Goal: Information Seeking & Learning: Find specific page/section

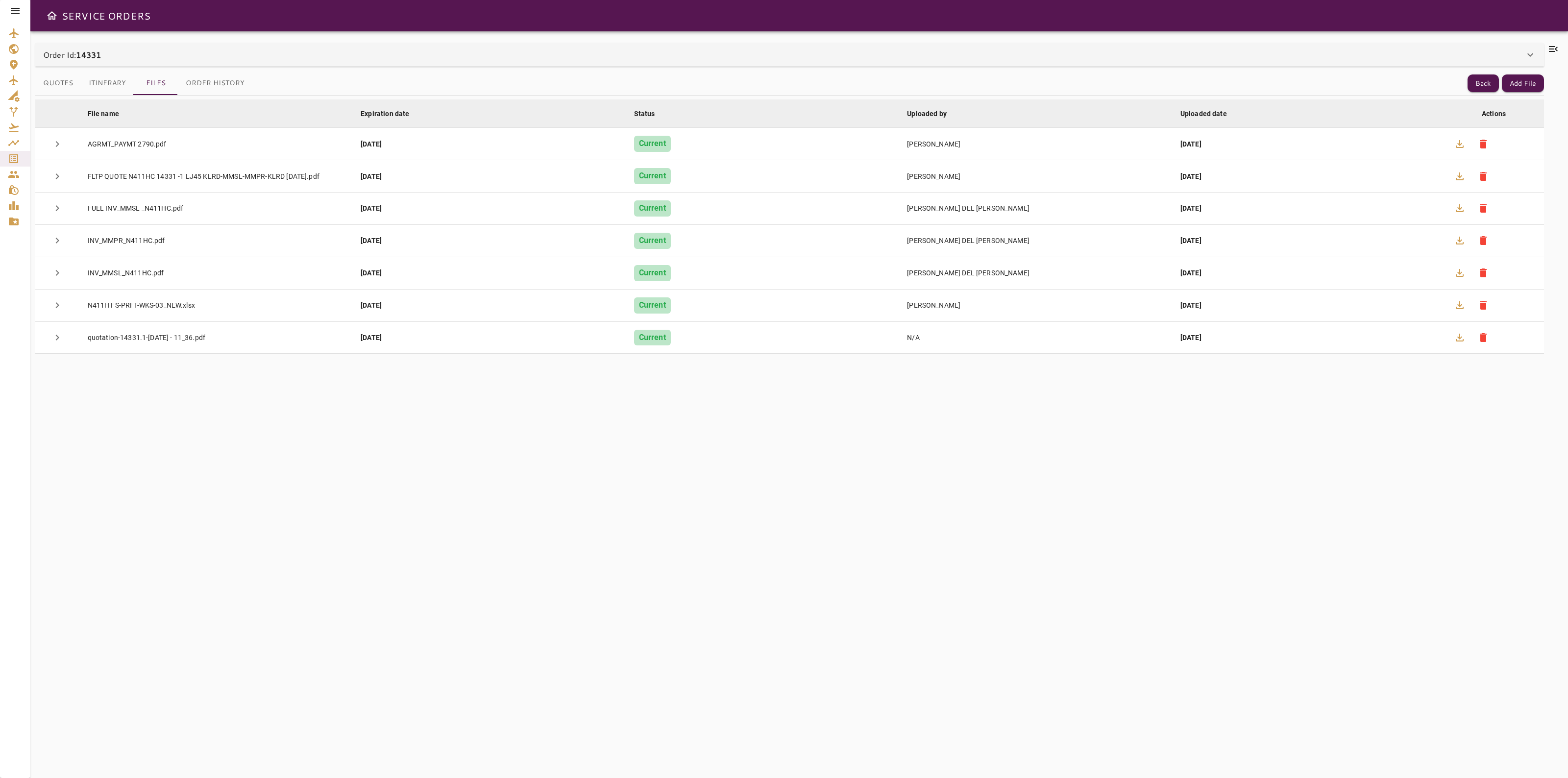
click at [12, 82] on icon "Aircraft" at bounding box center [13, 80] width 9 height 9
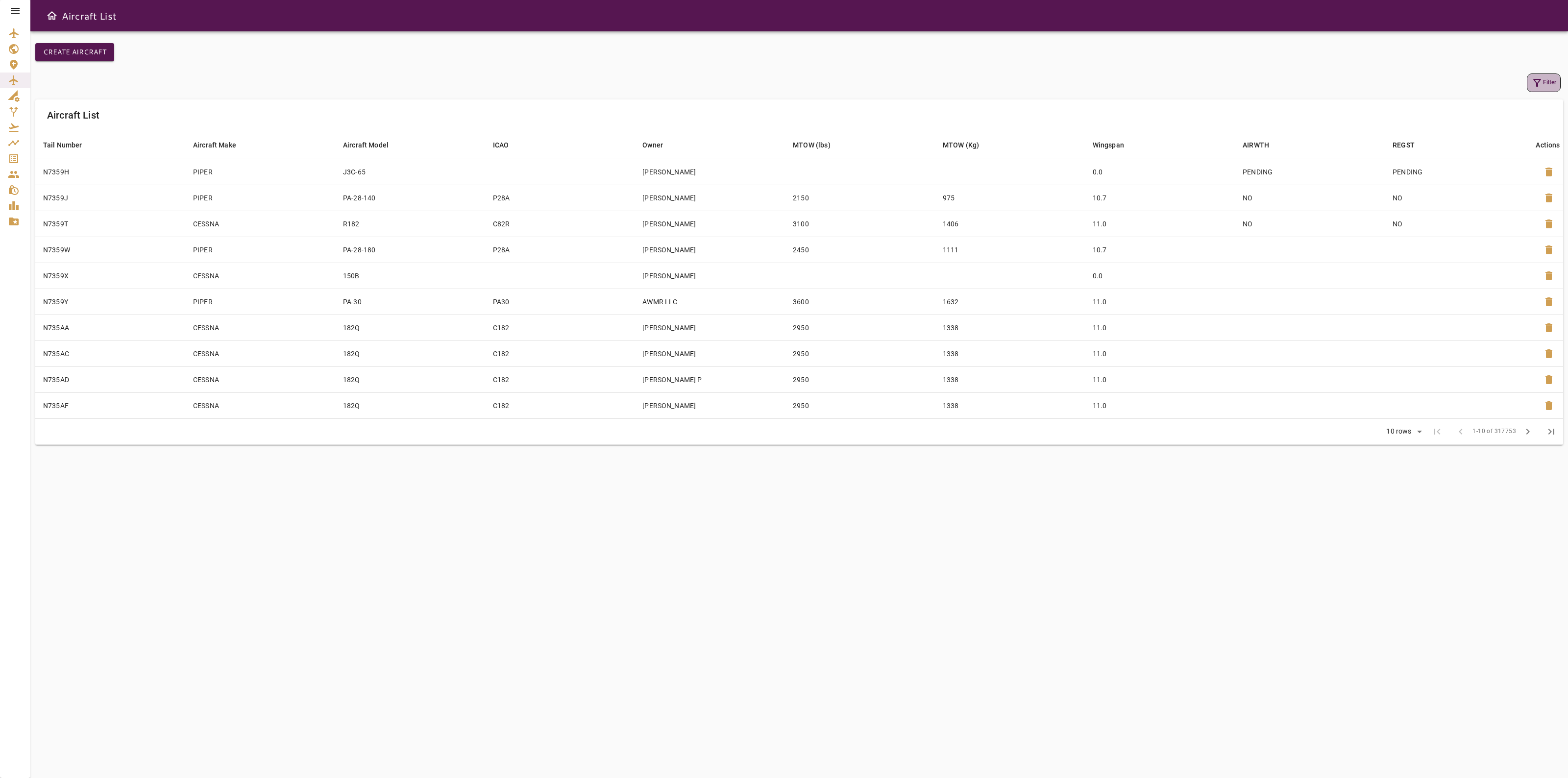
click at [1546, 82] on button "Filter" at bounding box center [1543, 83] width 34 height 19
click at [1449, 47] on input "Tail Number" at bounding box center [1469, 43] width 122 height 20
click at [1526, 173] on button "Apply" at bounding box center [1518, 166] width 63 height 18
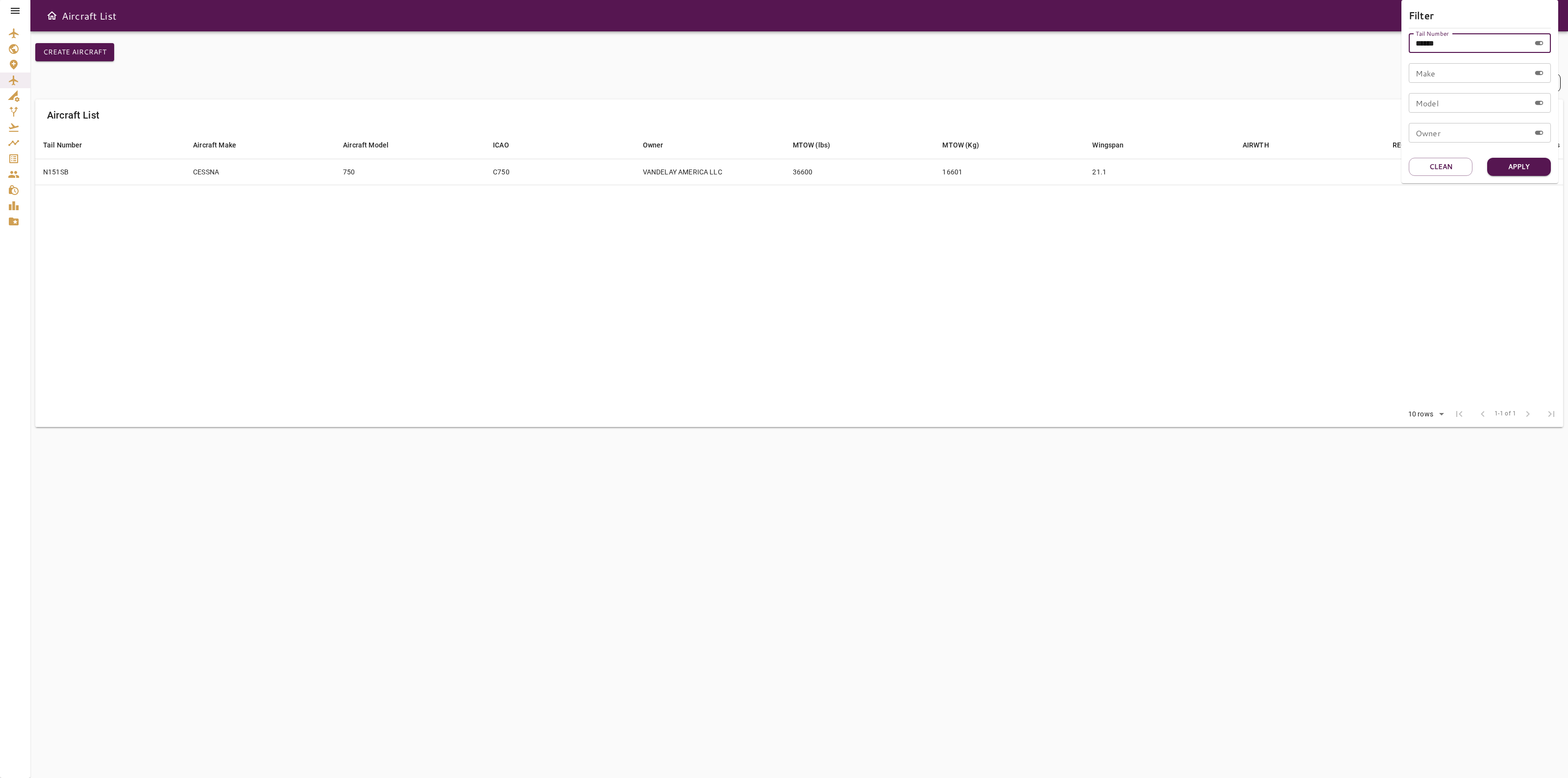
drag, startPoint x: 1475, startPoint y: 38, endPoint x: 1360, endPoint y: 77, distance: 121.4
click at [1360, 77] on div "Filter Tail Number ****** Tail Number Make Make Model Model Owner Owner Apply C…" at bounding box center [784, 389] width 1568 height 778
click at [1526, 164] on button "Apply" at bounding box center [1518, 166] width 63 height 18
drag, startPoint x: 1483, startPoint y: 36, endPoint x: 1351, endPoint y: 91, distance: 143.0
click at [1354, 89] on div "Filter Tail Number ****** Tail Number Make Make Model Model Owner Owner Apply C…" at bounding box center [784, 389] width 1568 height 778
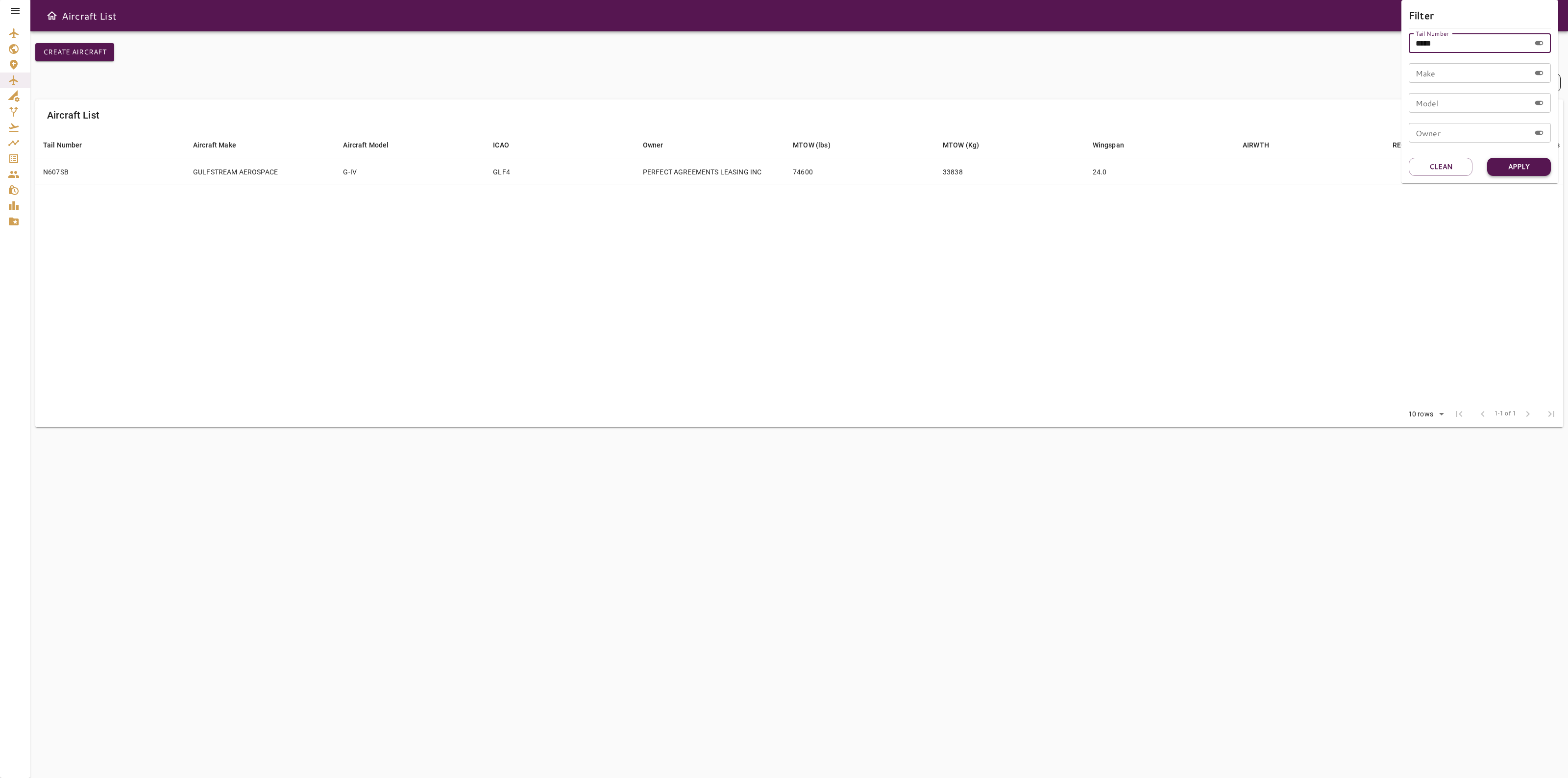
type input "*****"
click at [1508, 167] on button "Apply" at bounding box center [1518, 166] width 63 height 18
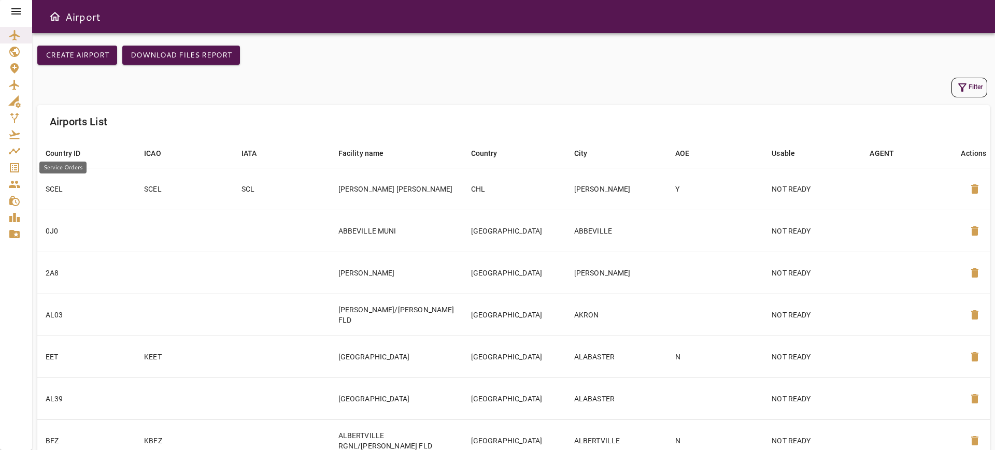
click at [16, 165] on icon "Service Orders" at bounding box center [14, 167] width 9 height 9
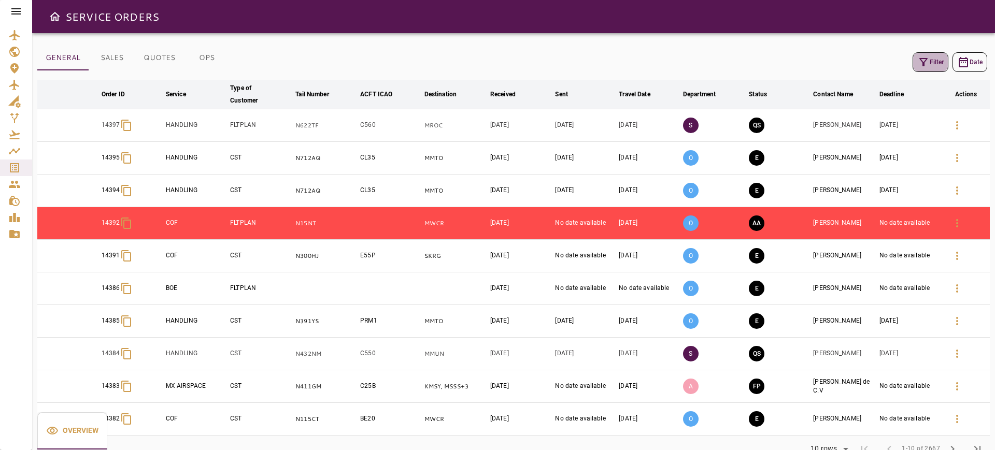
click at [926, 59] on icon "button" at bounding box center [923, 62] width 12 height 12
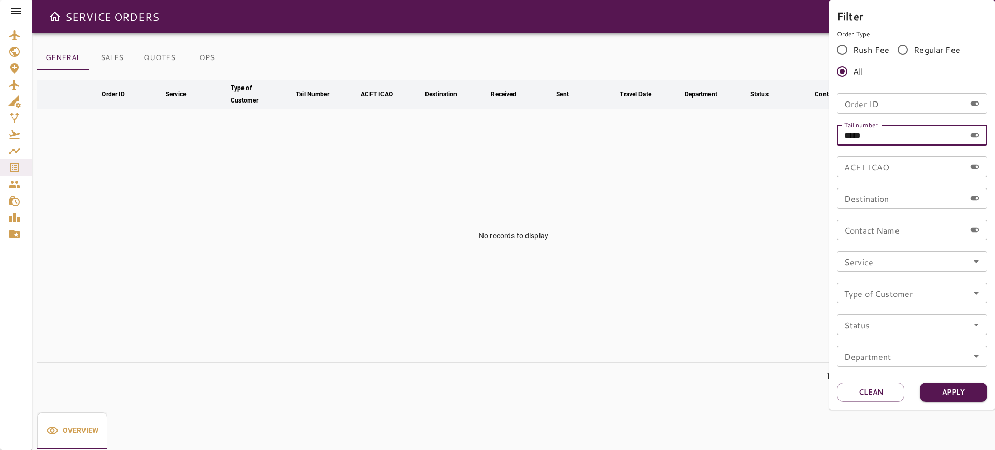
drag, startPoint x: 884, startPoint y: 137, endPoint x: 814, endPoint y: 138, distance: 70.0
click at [832, 138] on div "Filter Order Type Rush Fee Regular Fee All Order ID Order ID Tail number ***** …" at bounding box center [912, 205] width 166 height 410
click at [860, 394] on button "Clean" at bounding box center [870, 392] width 67 height 19
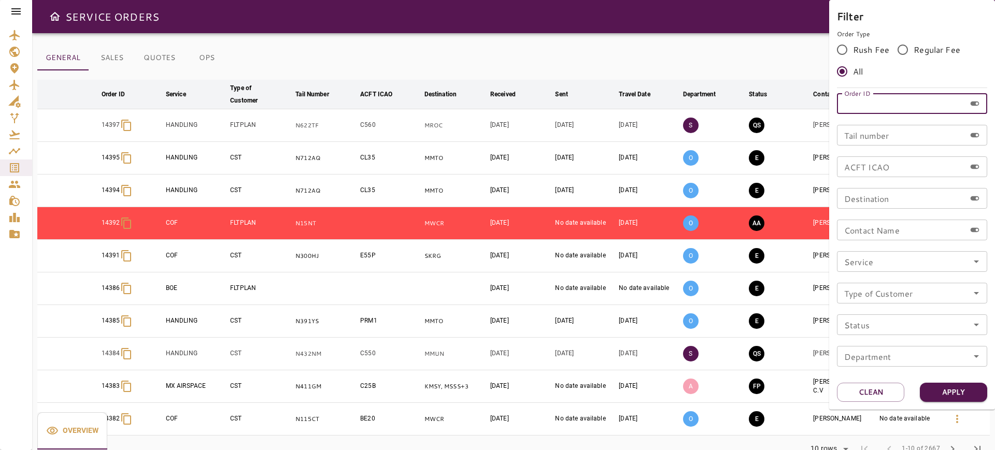
click at [844, 104] on input "Order ID" at bounding box center [901, 103] width 129 height 21
type input "*****"
click at [939, 392] on button "Apply" at bounding box center [953, 392] width 67 height 19
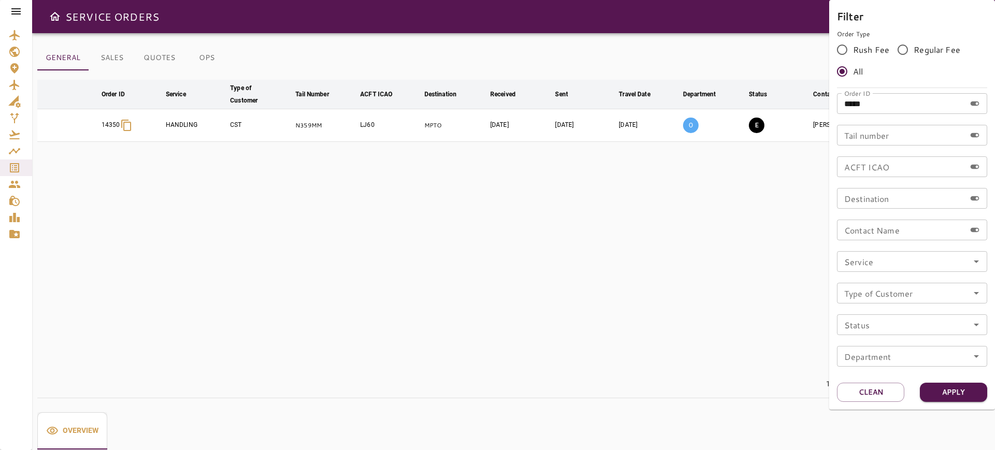
click at [499, 60] on div at bounding box center [497, 225] width 995 height 450
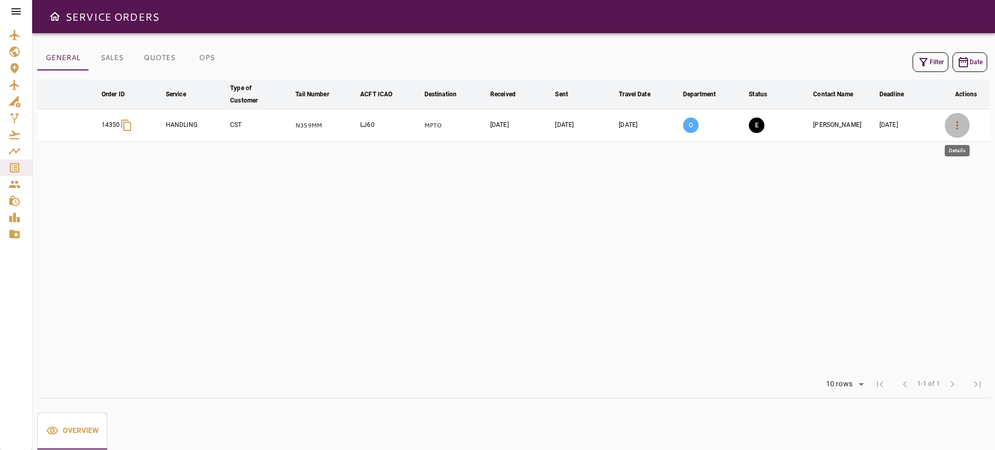
click at [954, 126] on icon "button" at bounding box center [957, 125] width 12 height 12
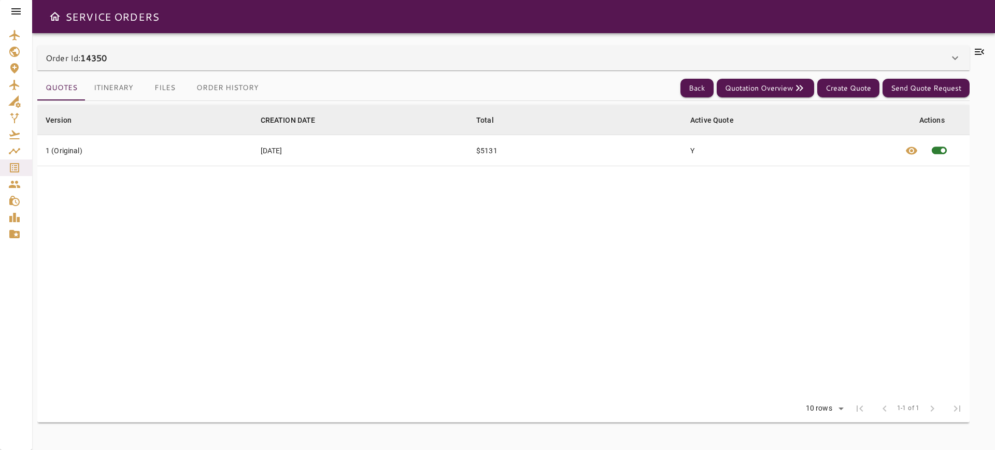
click at [713, 50] on div "Order Id: 14350" at bounding box center [503, 58] width 933 height 25
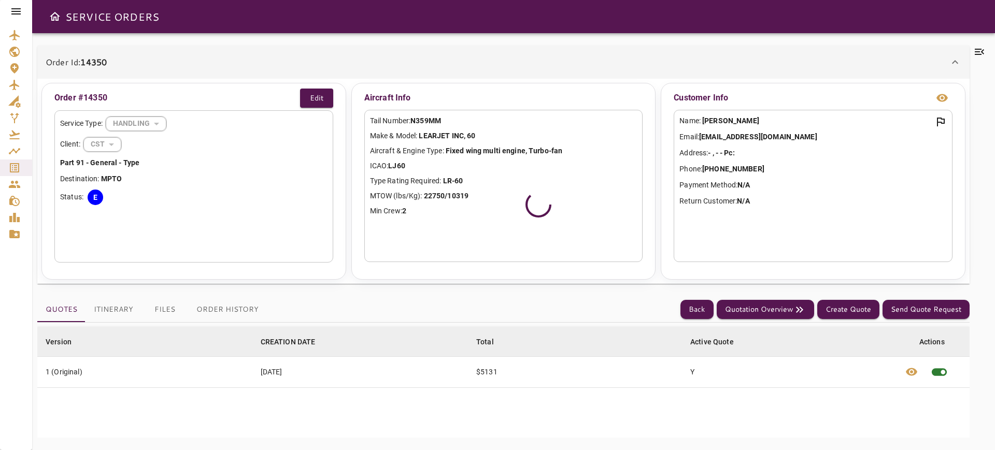
click at [981, 52] on icon at bounding box center [979, 52] width 12 height 12
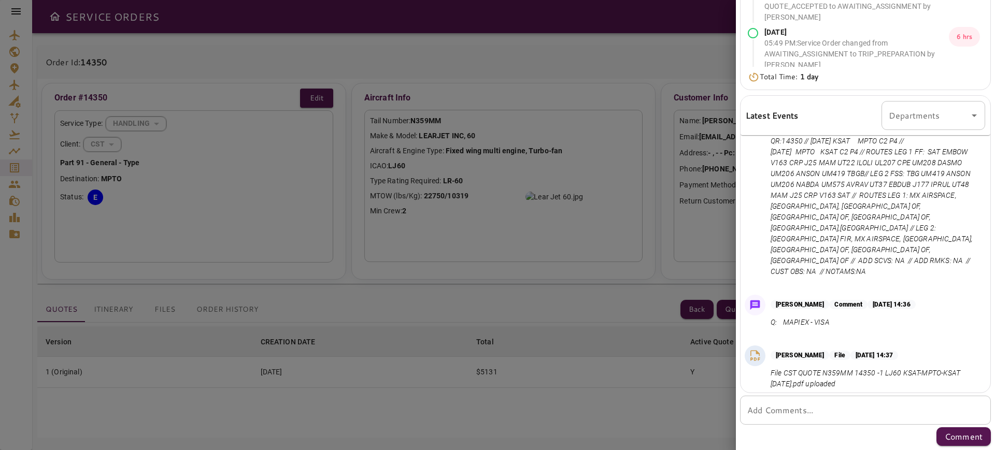
scroll to position [65, 0]
click at [984, 279] on div "Jul 30, 2025 12:45 PM Quote received Jul 30, 2025 12:49 PM : Service Order chan…" at bounding box center [865, 118] width 259 height 663
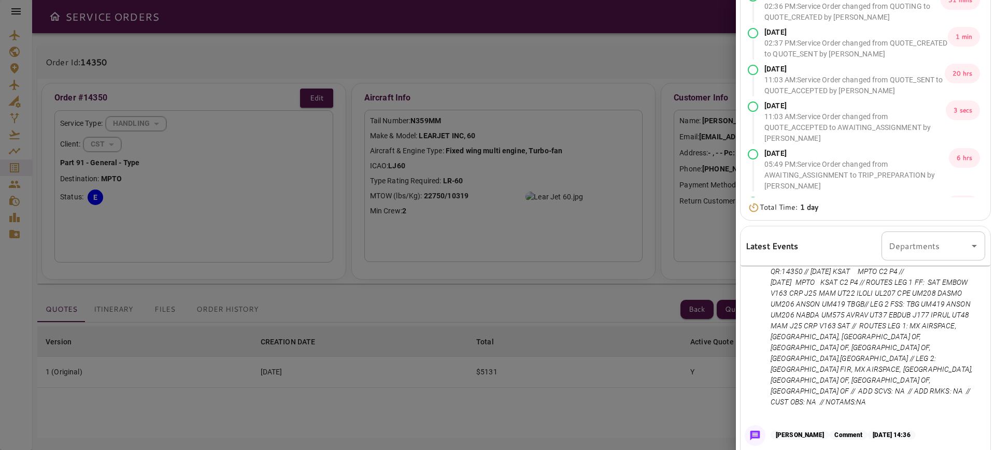
scroll to position [0, 0]
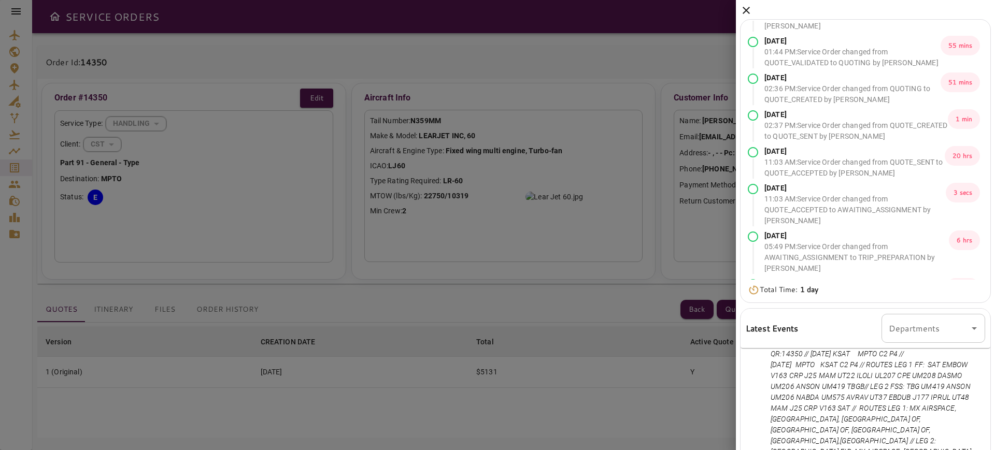
click at [746, 15] on icon at bounding box center [746, 10] width 12 height 12
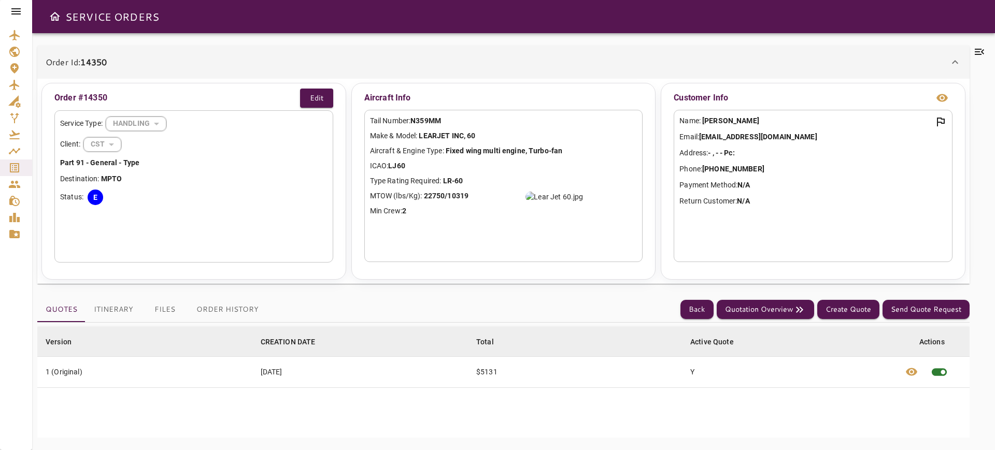
click at [115, 306] on button "Itinerary" at bounding box center [114, 310] width 56 height 25
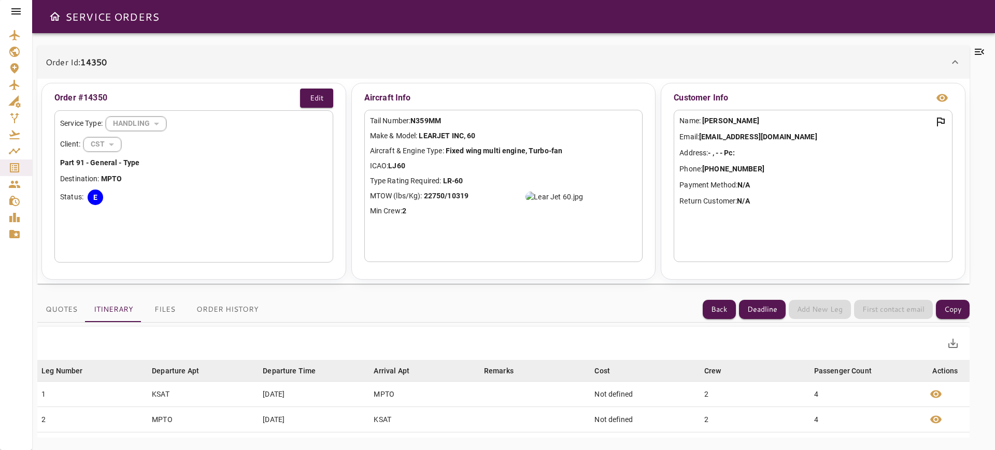
click at [71, 303] on button "Quotes" at bounding box center [61, 310] width 48 height 25
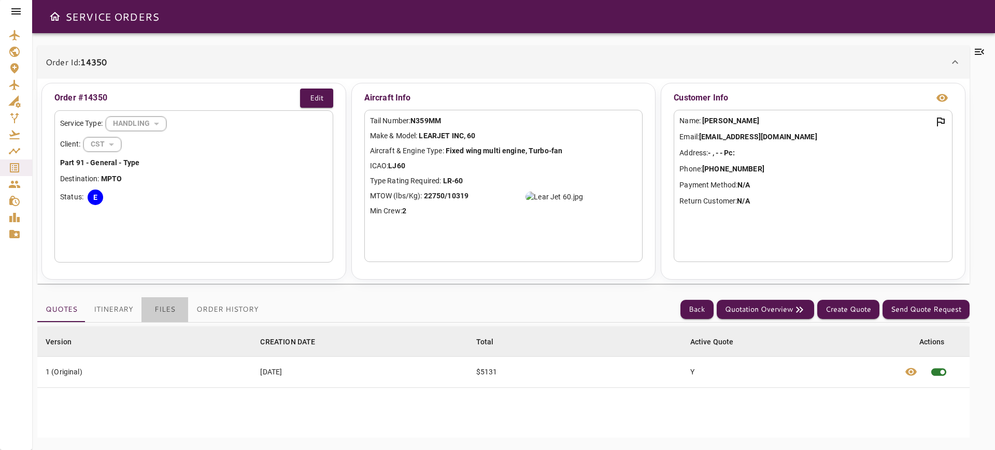
click at [171, 309] on button "Files" at bounding box center [165, 310] width 47 height 25
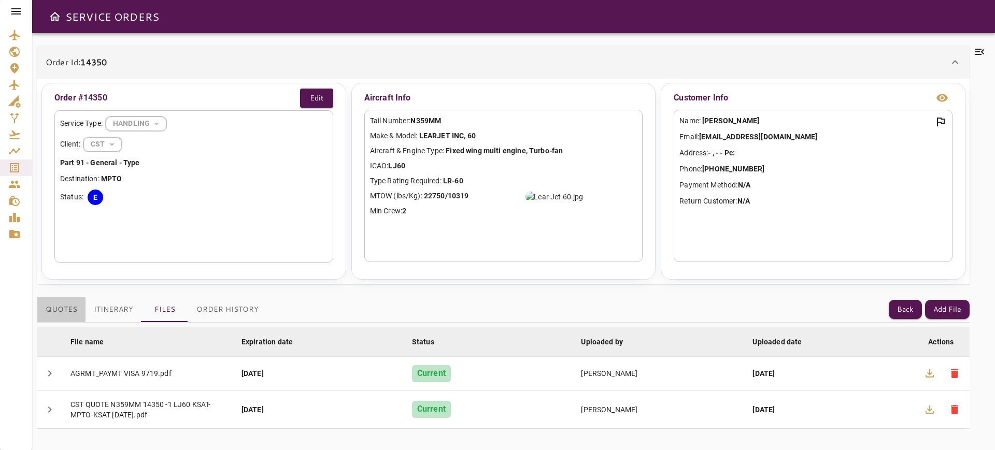
click at [59, 306] on button "Quotes" at bounding box center [61, 310] width 48 height 25
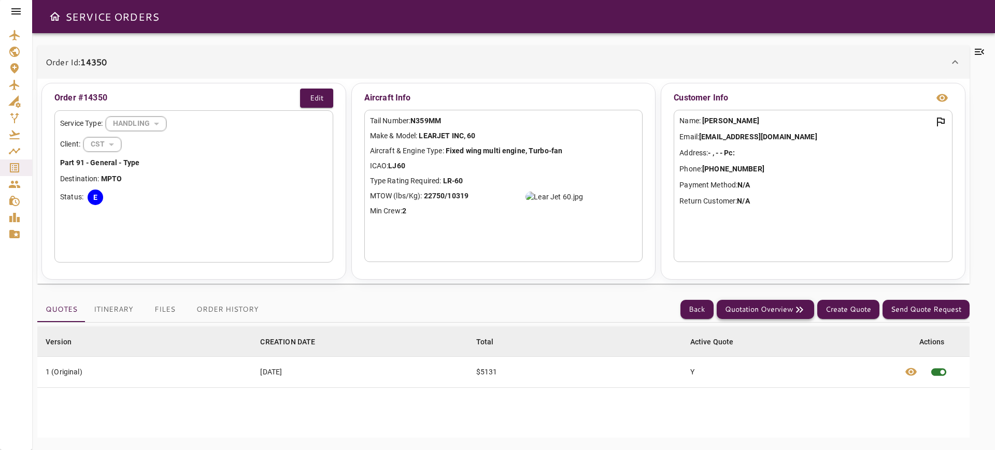
click at [752, 310] on button "Quotation Overview" at bounding box center [765, 309] width 97 height 19
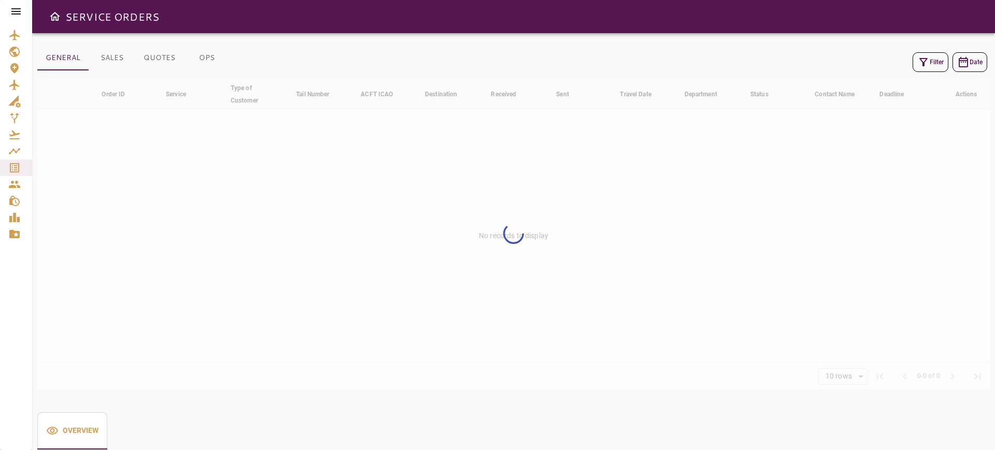
click at [13, 7] on icon at bounding box center [16, 11] width 12 height 12
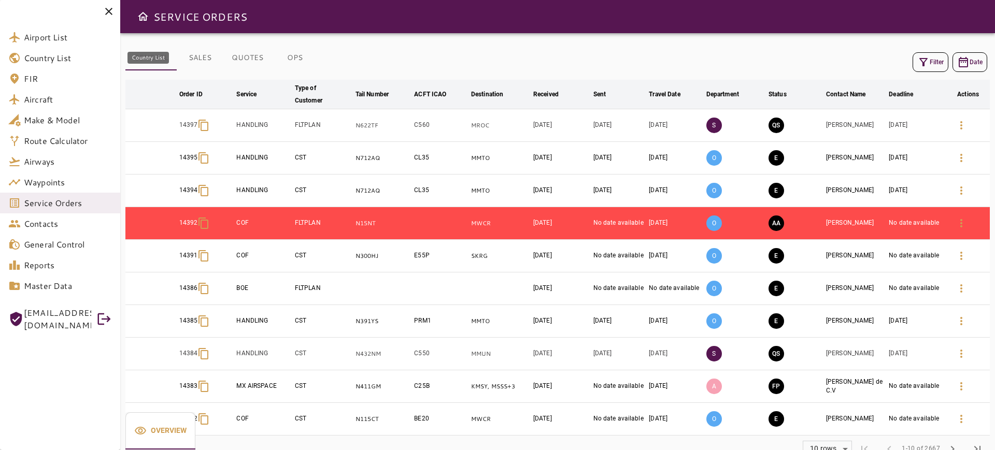
click at [50, 57] on span "Country List" at bounding box center [68, 58] width 88 height 12
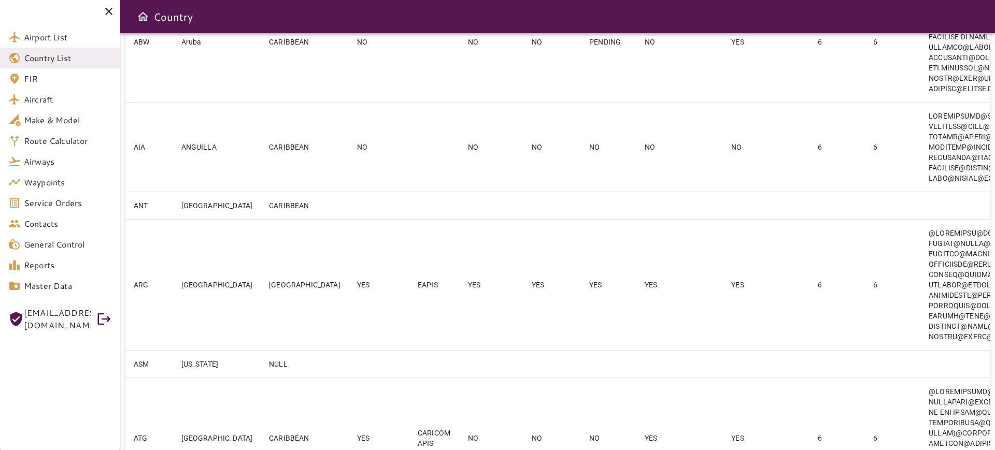
scroll to position [65, 0]
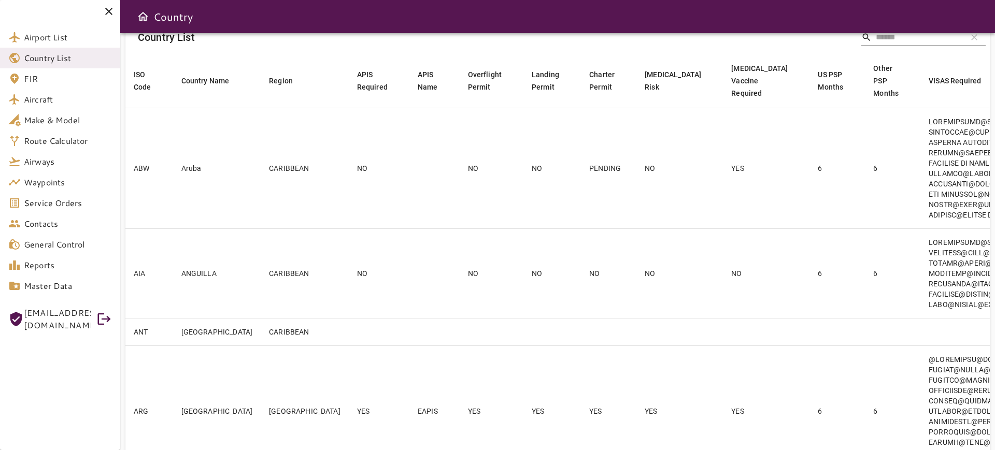
click at [894, 47] on div "Country List search clear" at bounding box center [557, 37] width 865 height 33
drag, startPoint x: 906, startPoint y: 27, endPoint x: 915, endPoint y: 28, distance: 9.3
click at [908, 27] on div "Country" at bounding box center [557, 16] width 875 height 33
click at [911, 37] on input "Search" at bounding box center [917, 37] width 83 height 17
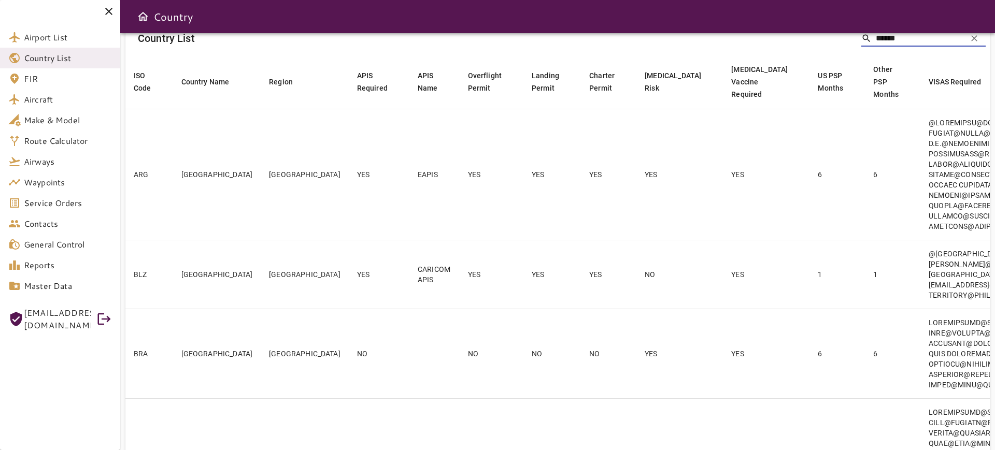
type input "******"
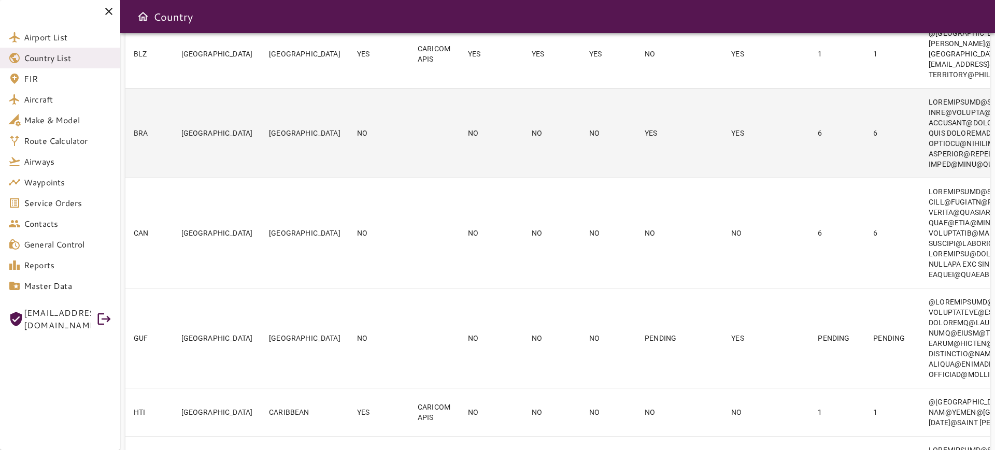
scroll to position [323, 0]
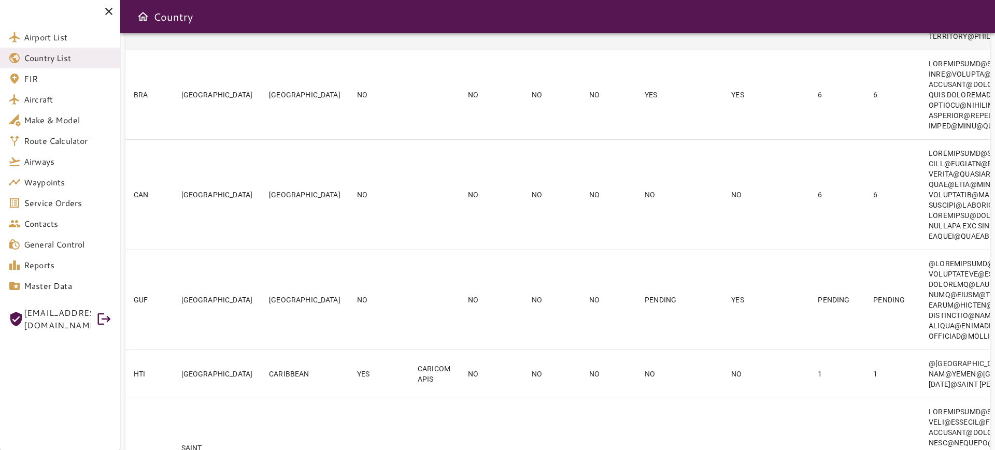
click at [349, 48] on td "YES" at bounding box center [379, 15] width 61 height 69
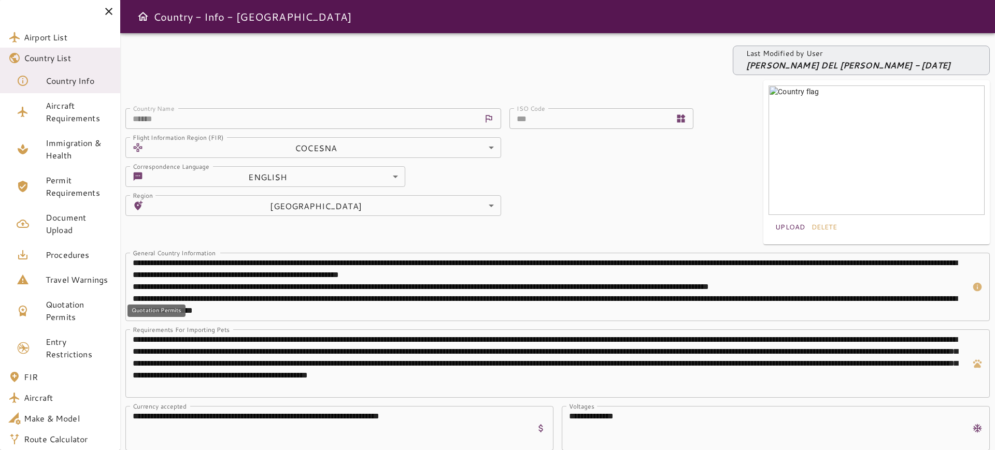
click at [69, 316] on span "Quotation Permits" at bounding box center [79, 311] width 66 height 25
